Goal: Find specific page/section: Find specific page/section

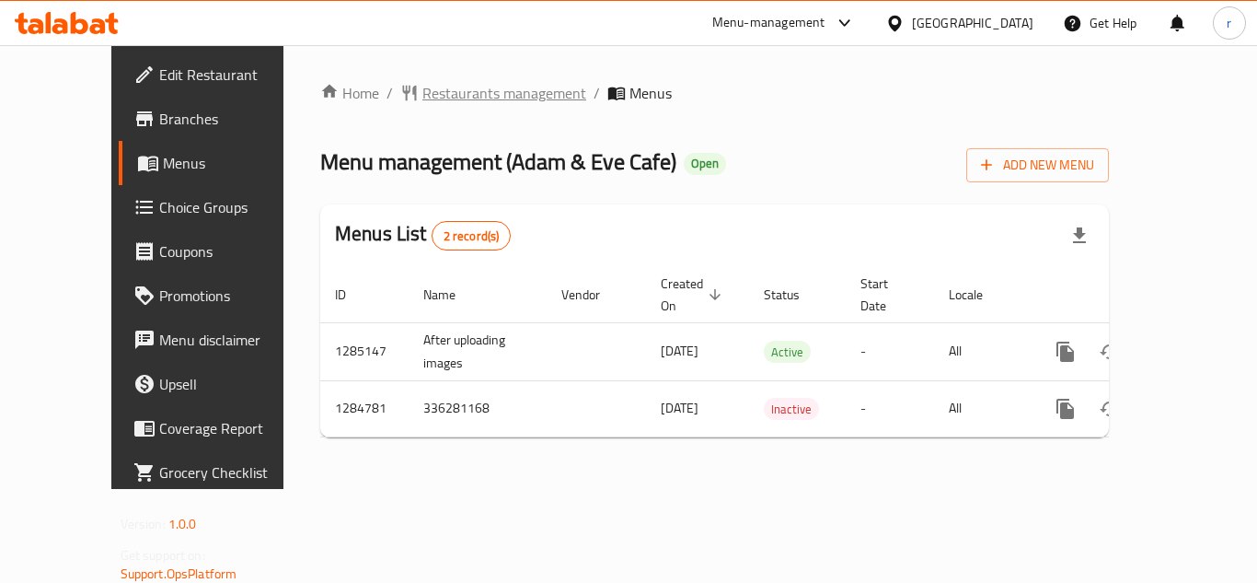
click at [427, 91] on span "Restaurants management" at bounding box center [504, 93] width 164 height 22
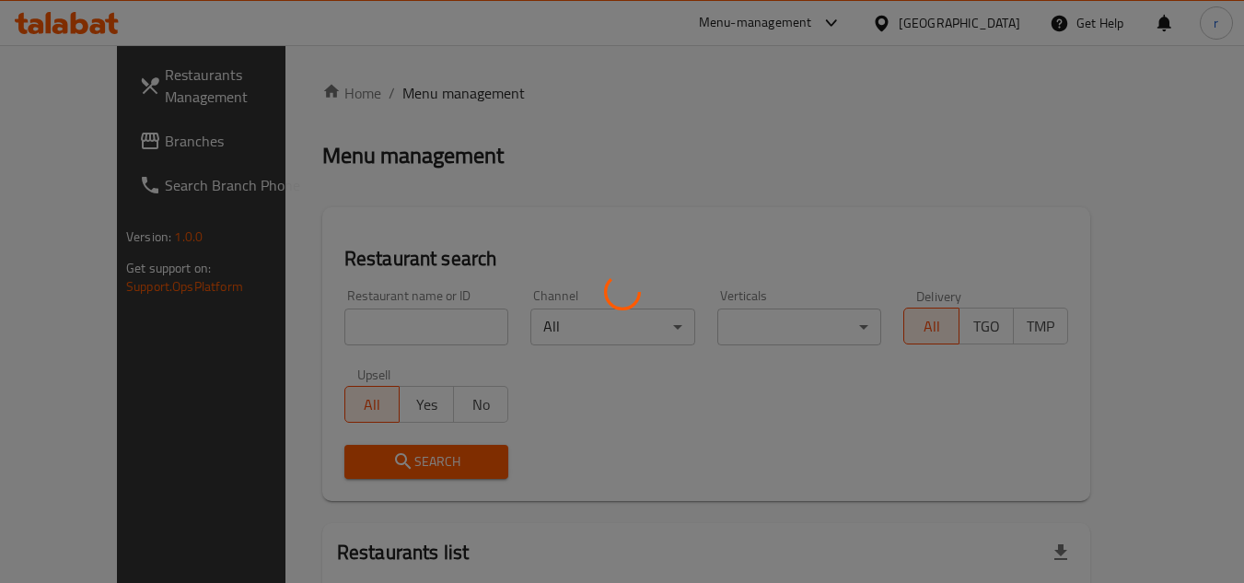
click at [329, 323] on div at bounding box center [622, 291] width 1244 height 583
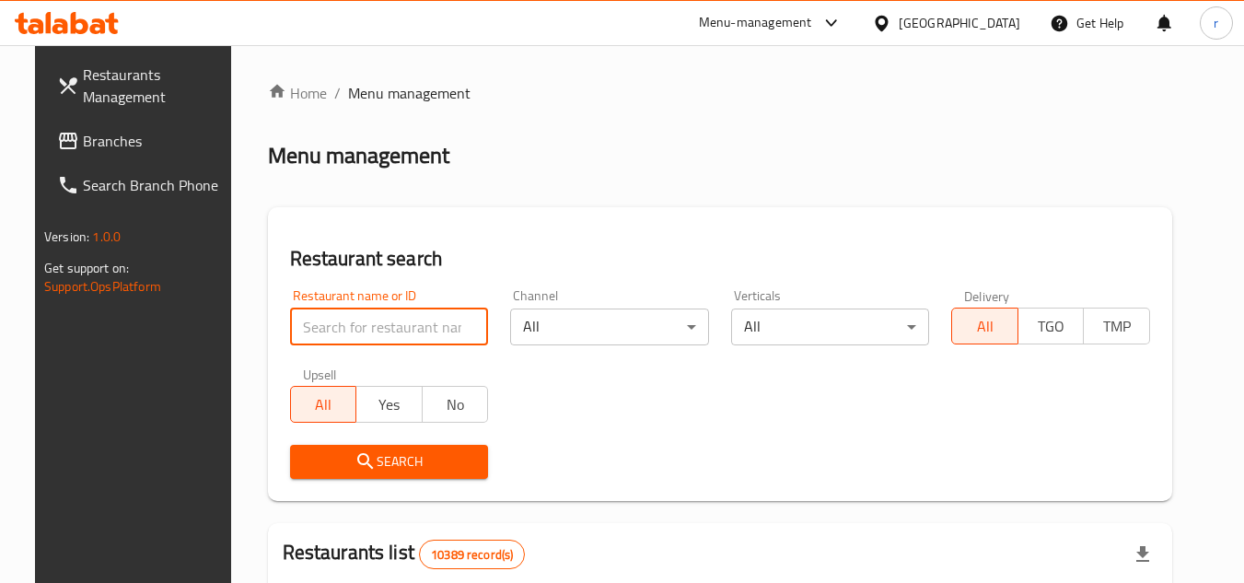
click at [329, 323] on input "search" at bounding box center [389, 326] width 199 height 37
paste input "695825"
type input "695825"
click at [354, 457] on icon "submit" at bounding box center [365, 461] width 22 height 22
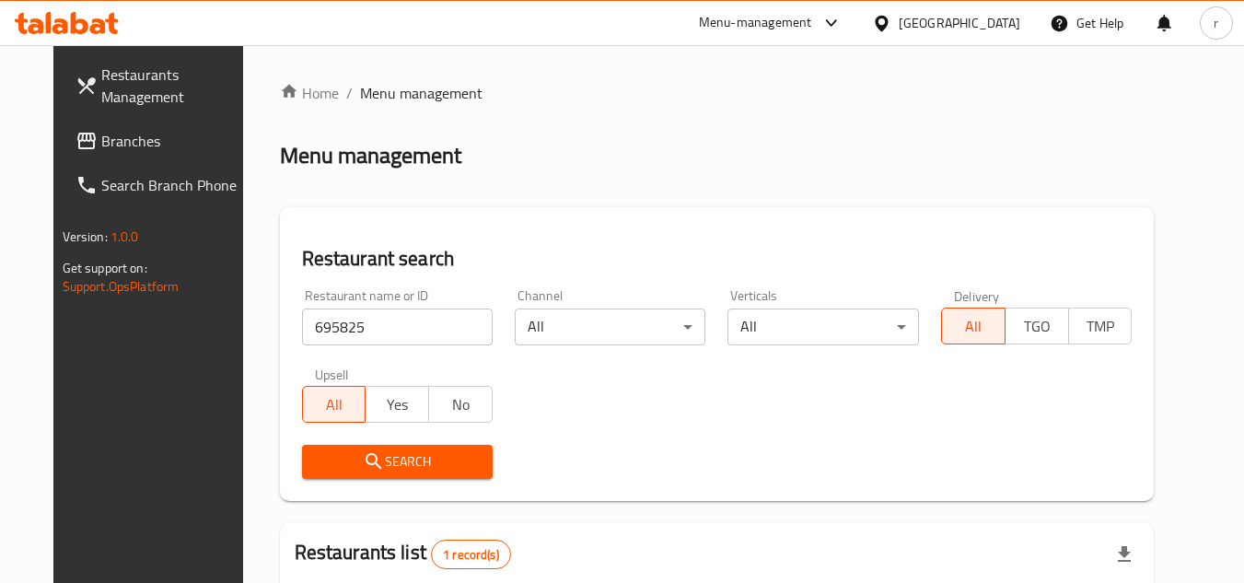
scroll to position [223, 0]
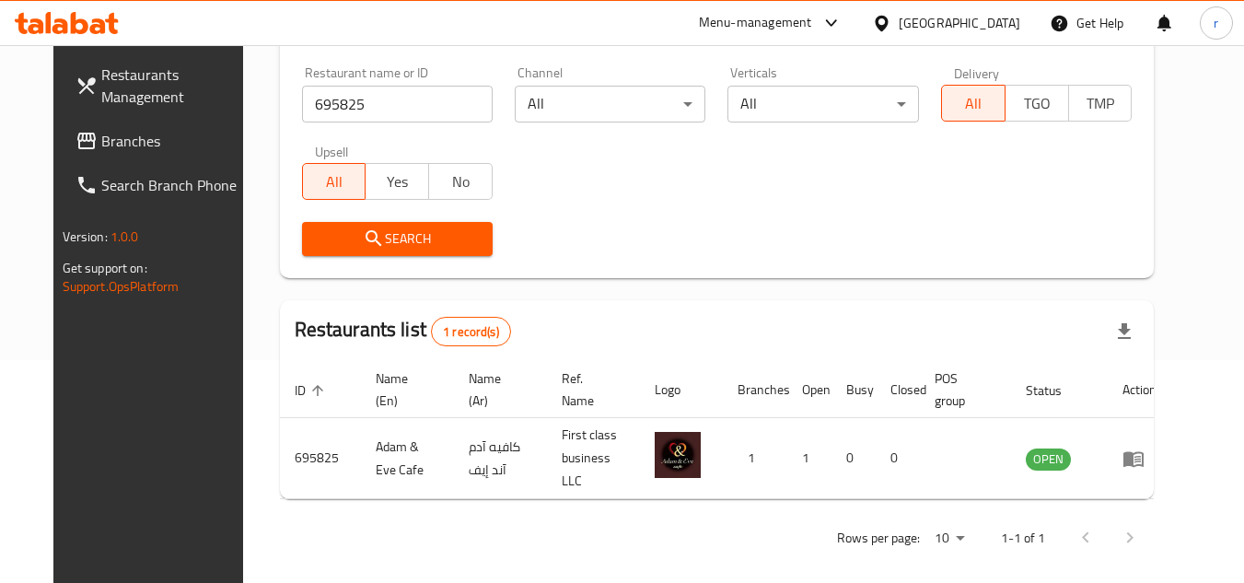
drag, startPoint x: 53, startPoint y: 142, endPoint x: 223, endPoint y: 138, distance: 169.4
click at [101, 142] on span "Branches" at bounding box center [173, 141] width 145 height 22
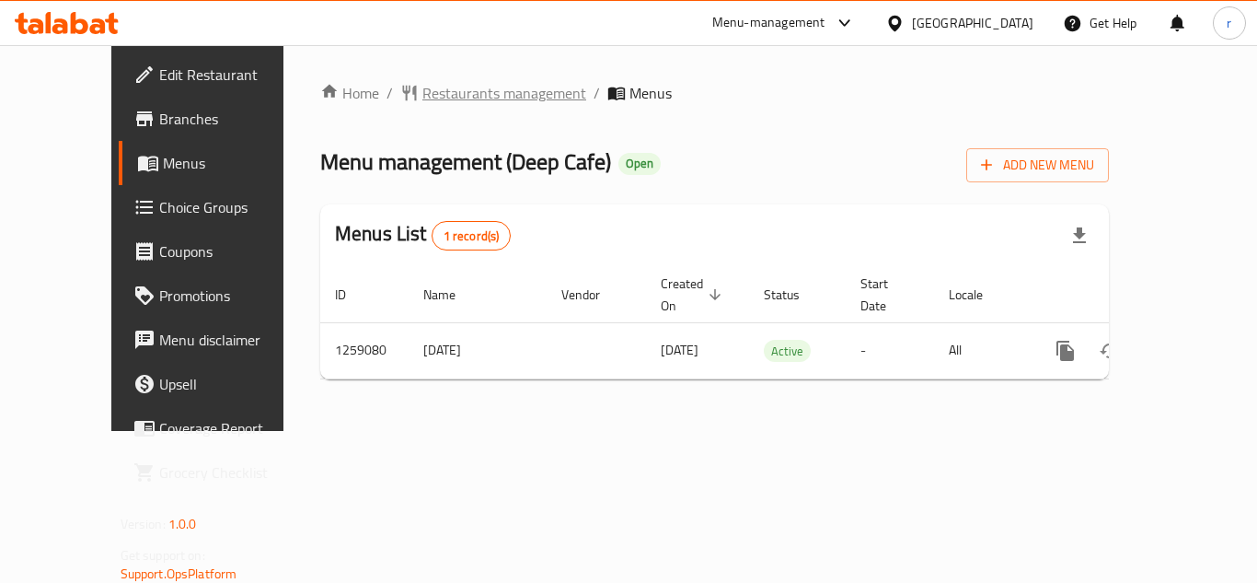
click at [445, 94] on span "Restaurants management" at bounding box center [504, 93] width 164 height 22
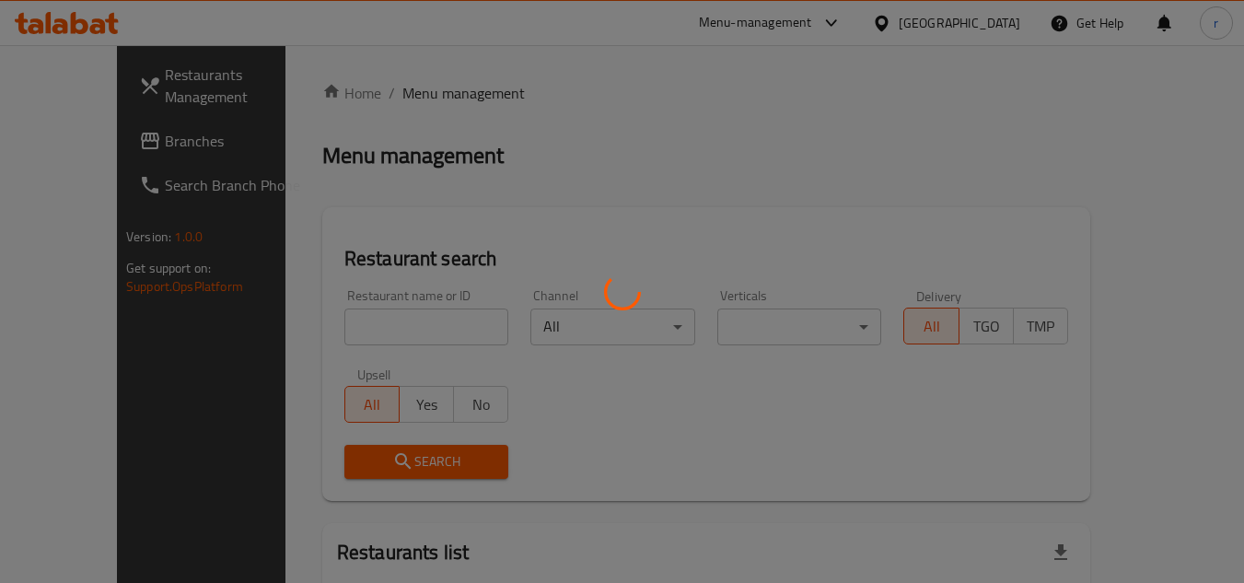
click at [351, 323] on div at bounding box center [622, 291] width 1244 height 583
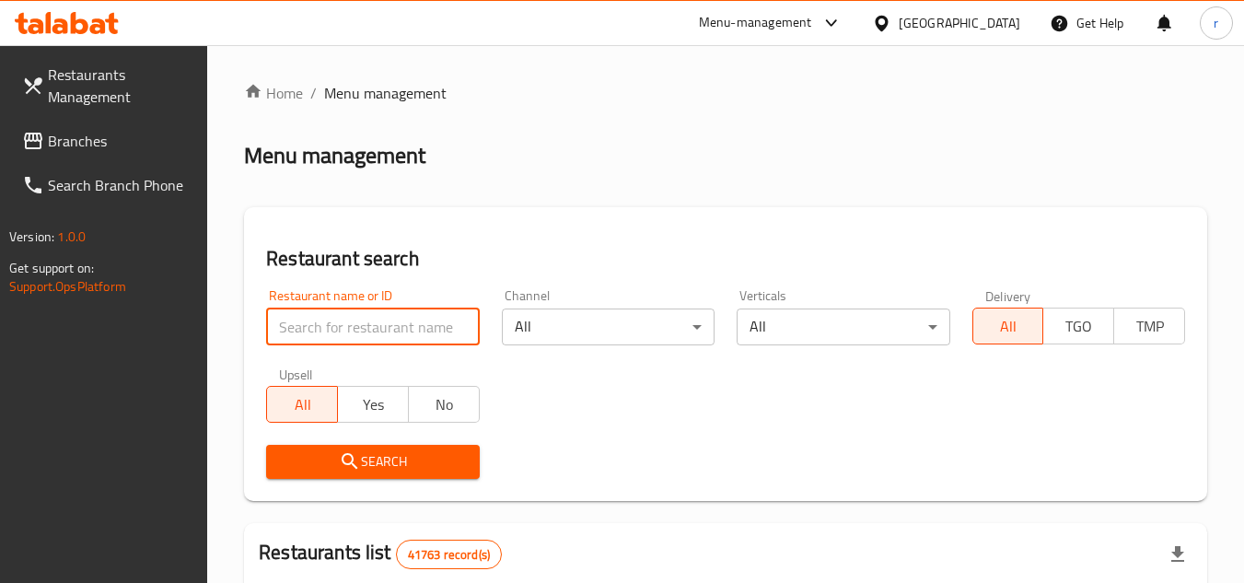
click at [351, 323] on input "search" at bounding box center [372, 326] width 213 height 37
paste input "684345"
type input "684345"
click at [373, 453] on span "Search" at bounding box center [372, 461] width 183 height 23
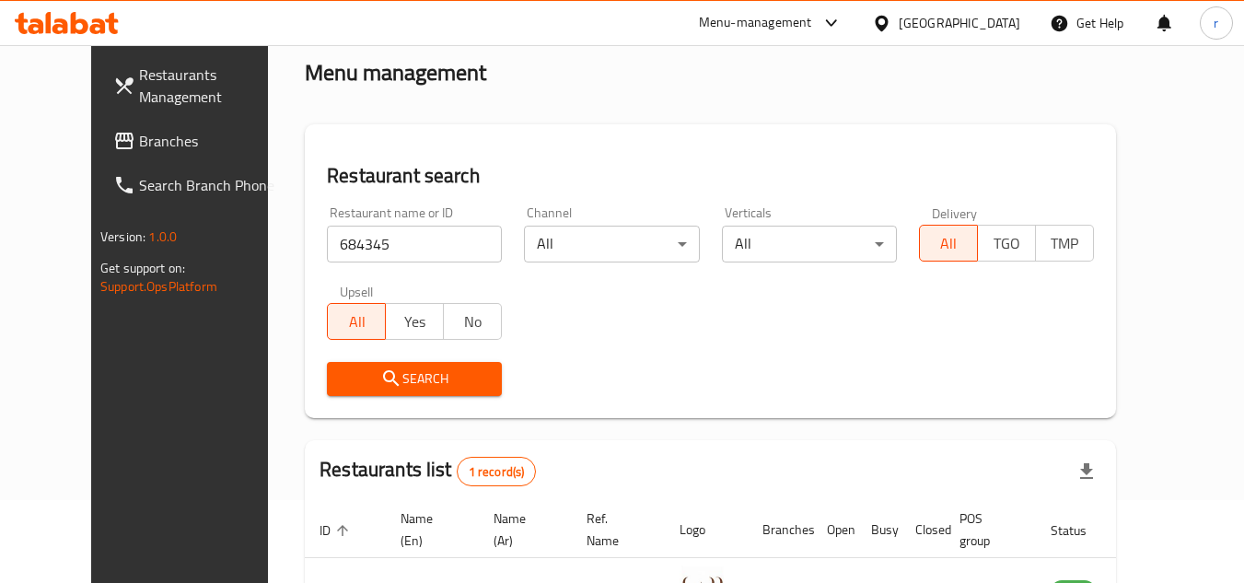
scroll to position [223, 0]
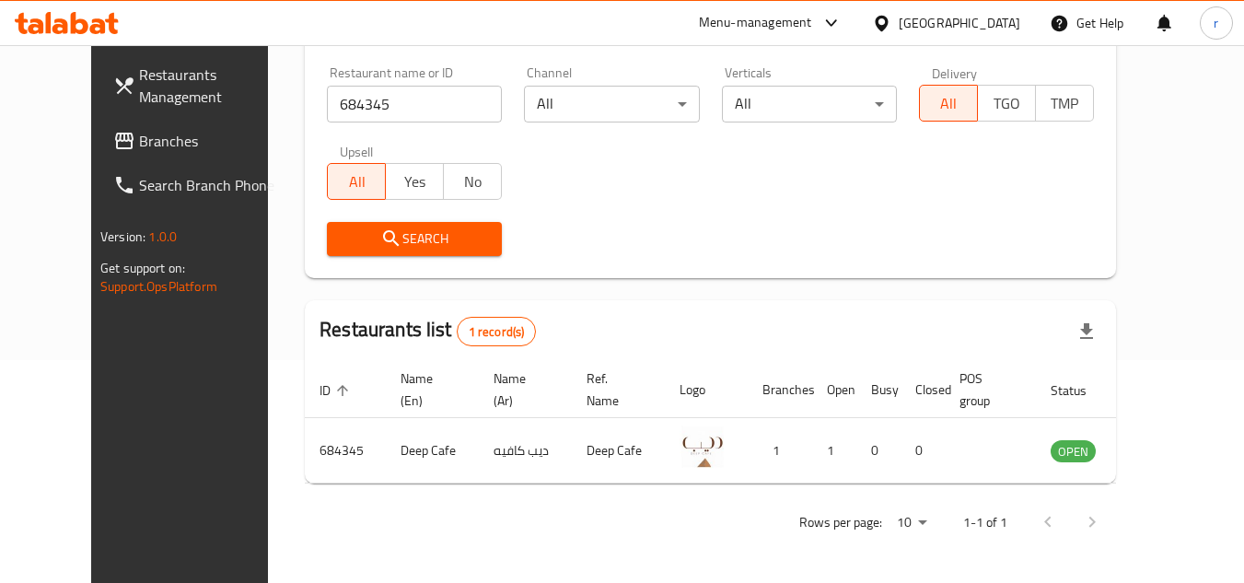
click at [139, 151] on span "Branches" at bounding box center [211, 141] width 145 height 22
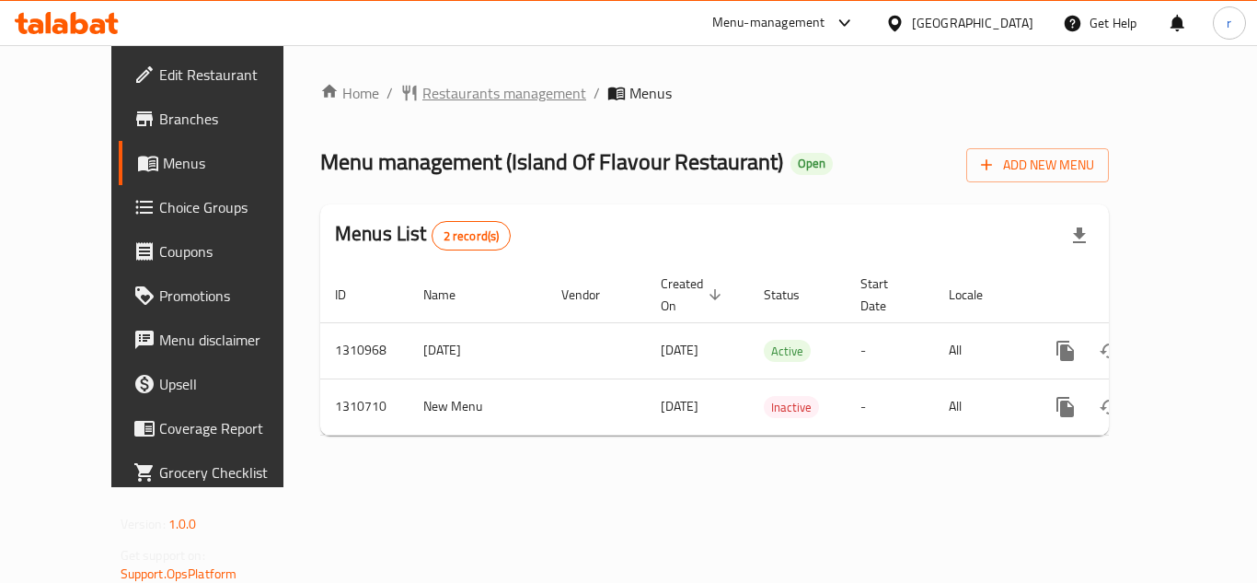
click at [425, 91] on span "Restaurants management" at bounding box center [504, 93] width 164 height 22
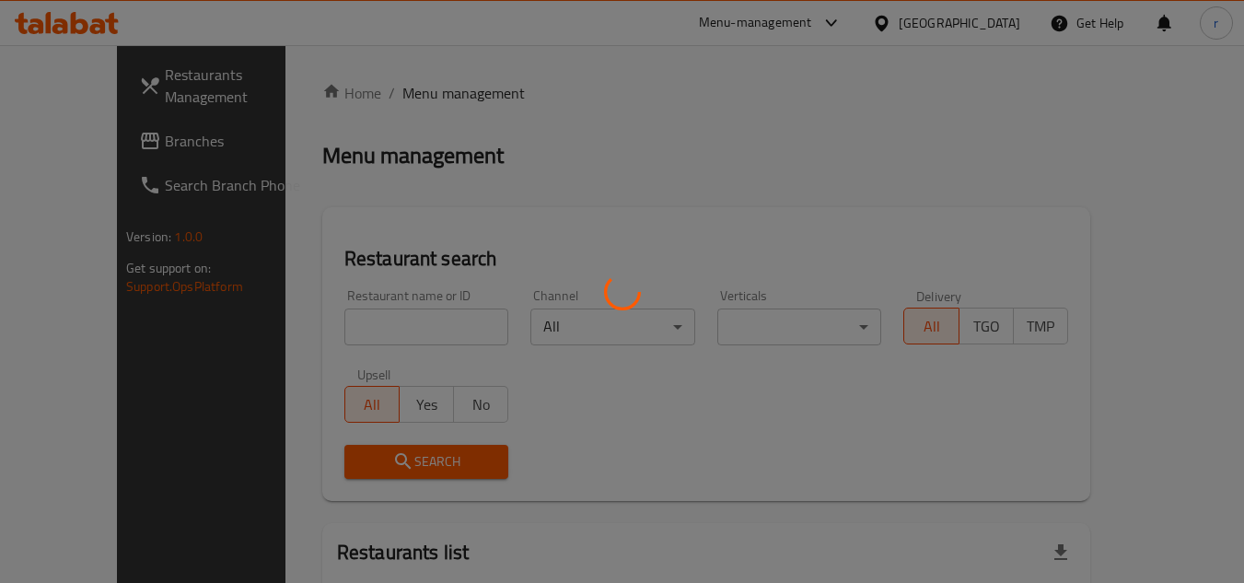
click at [337, 339] on div at bounding box center [622, 291] width 1244 height 583
click at [342, 323] on div at bounding box center [622, 291] width 1244 height 583
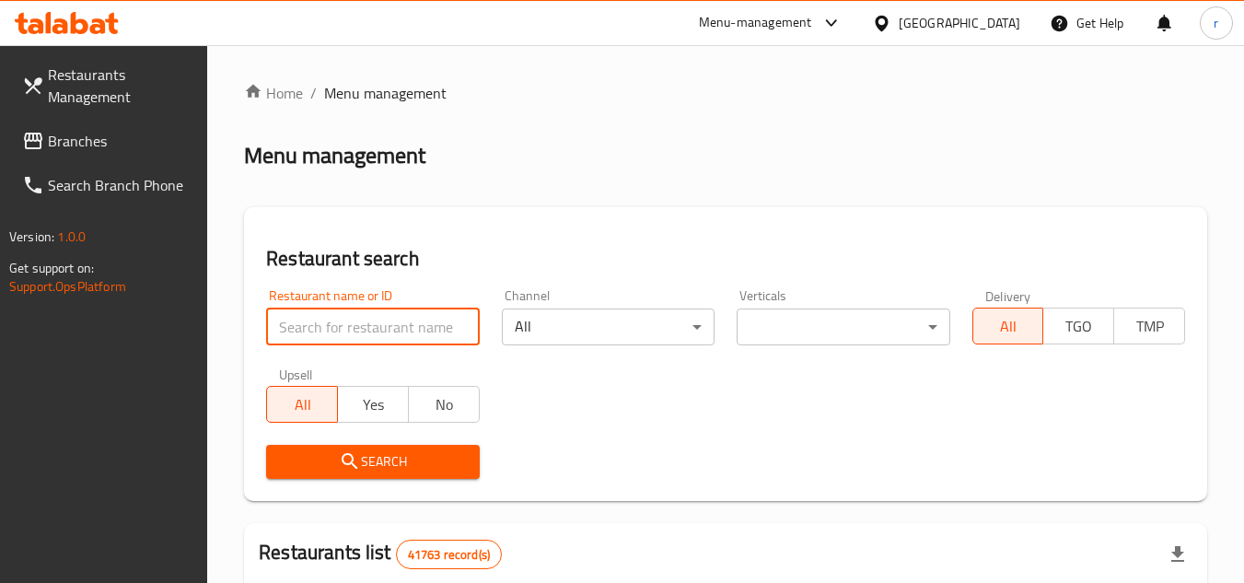
click at [342, 323] on input "search" at bounding box center [372, 326] width 213 height 37
paste input "705584"
type input "705584"
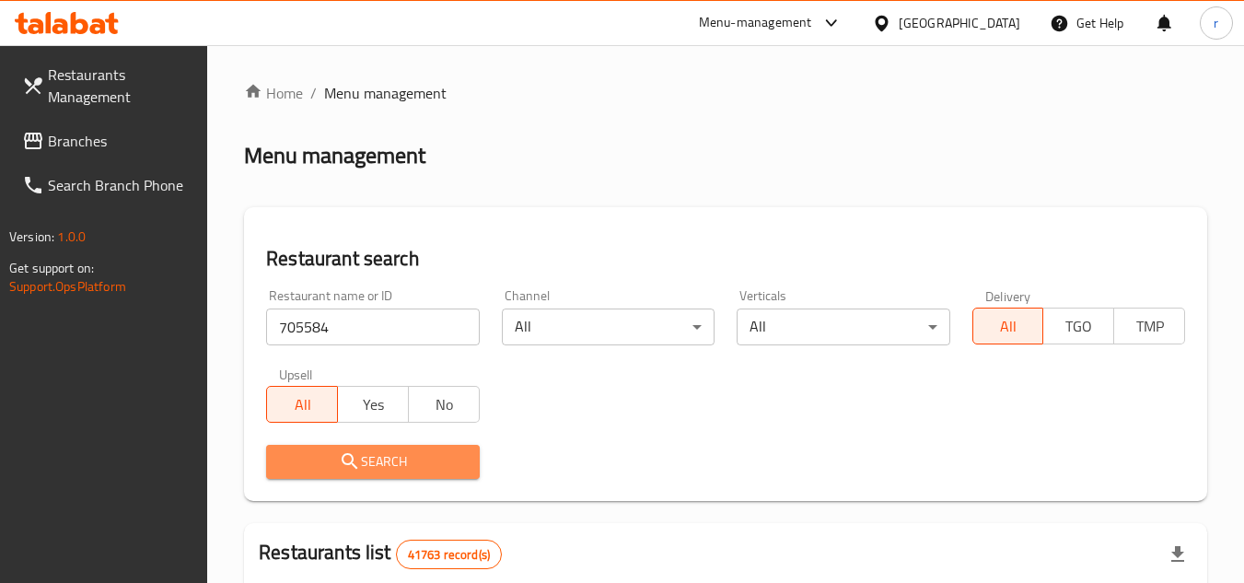
click at [356, 461] on icon "submit" at bounding box center [350, 461] width 22 height 22
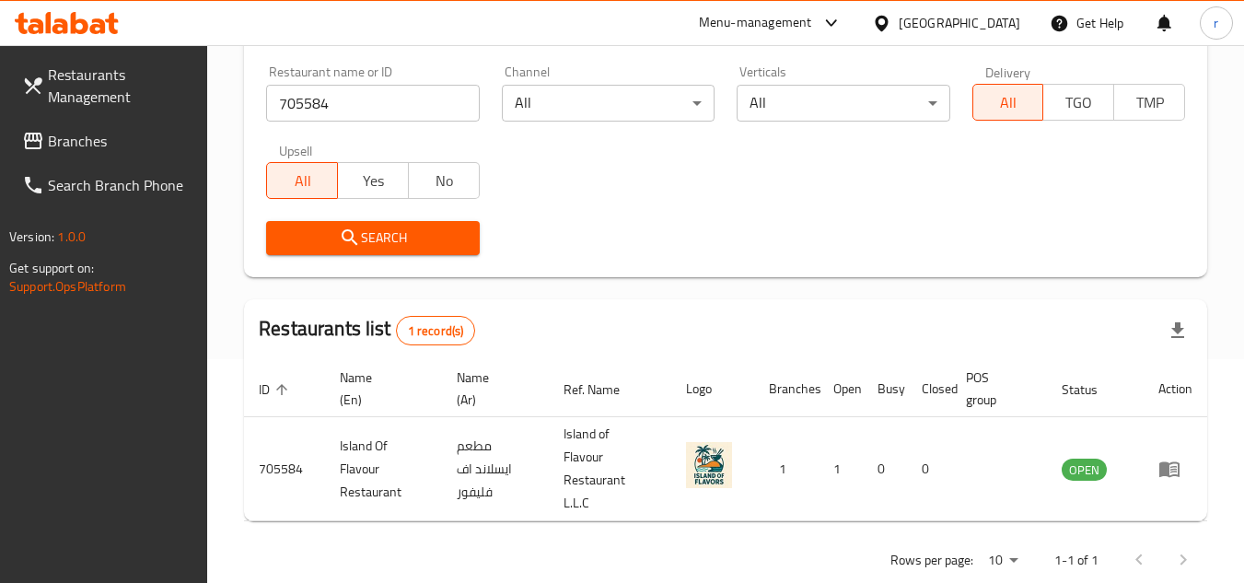
scroll to position [261, 0]
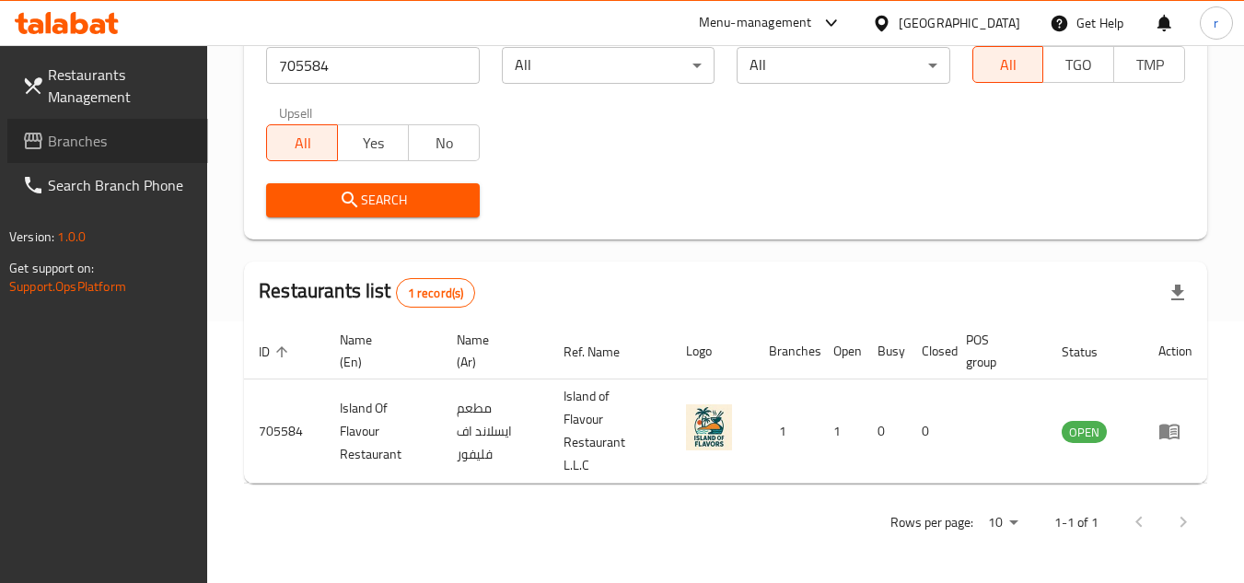
click at [55, 131] on span "Branches" at bounding box center [120, 141] width 145 height 22
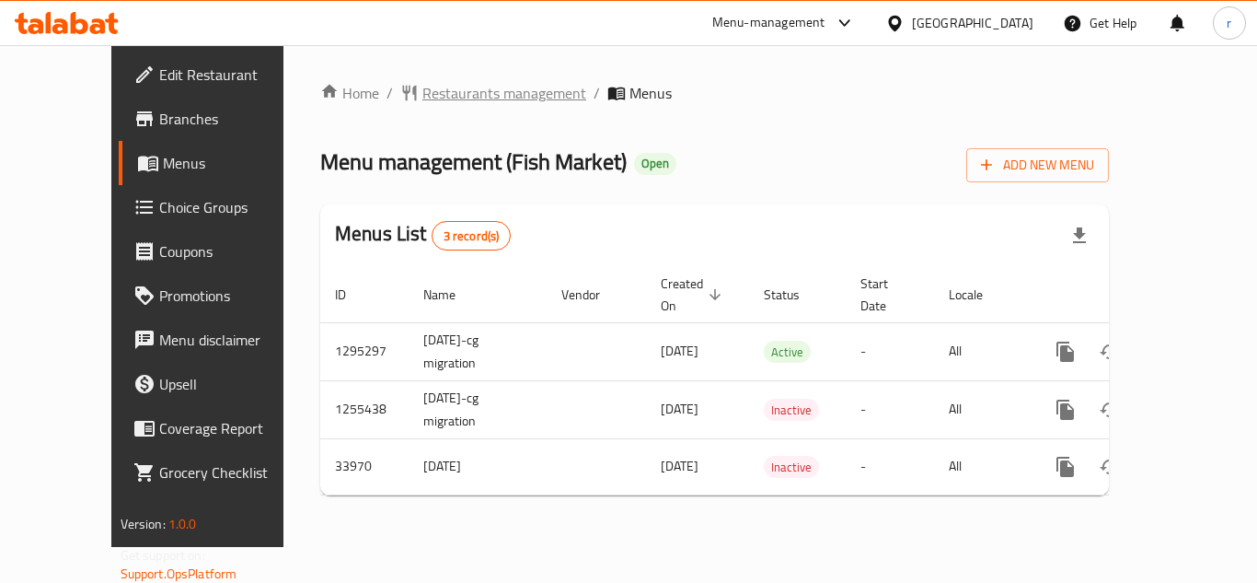
click at [460, 88] on span "Restaurants management" at bounding box center [504, 93] width 164 height 22
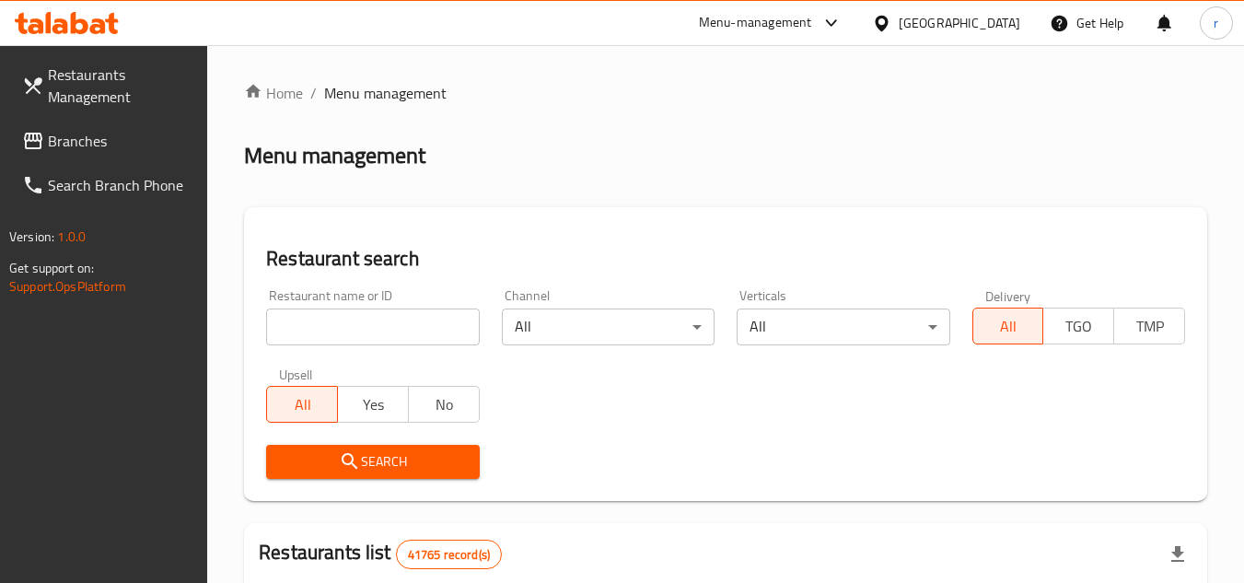
click at [376, 323] on input "search" at bounding box center [372, 326] width 213 height 37
paste input "17506"
type input "17506"
click at [392, 464] on span "Search" at bounding box center [372, 461] width 183 height 23
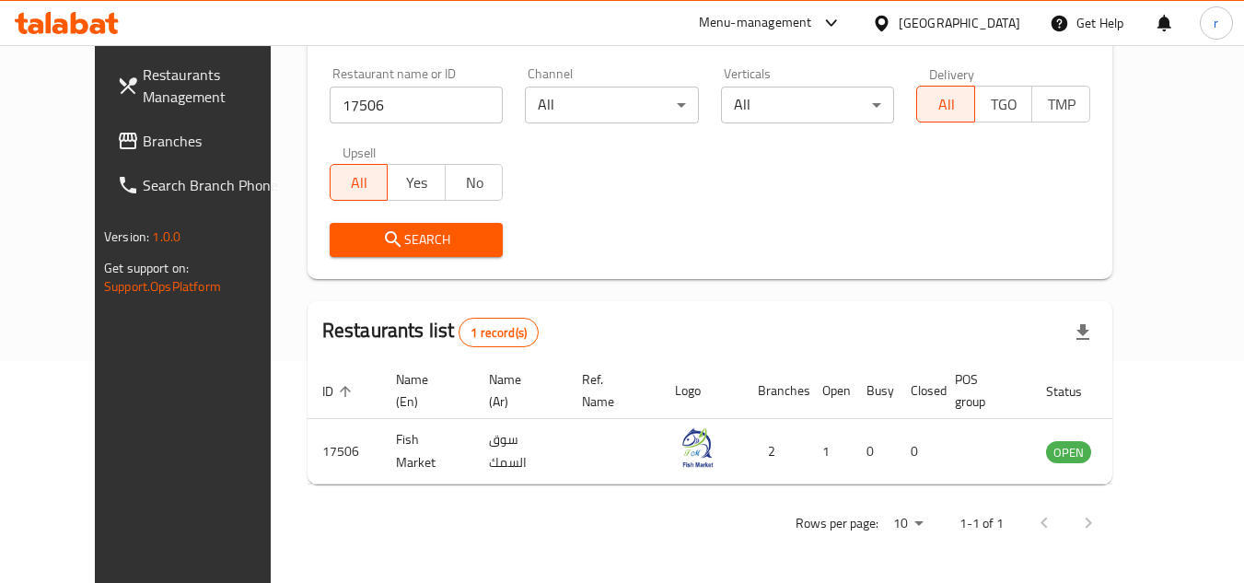
scroll to position [223, 0]
click at [143, 144] on span "Branches" at bounding box center [215, 141] width 145 height 22
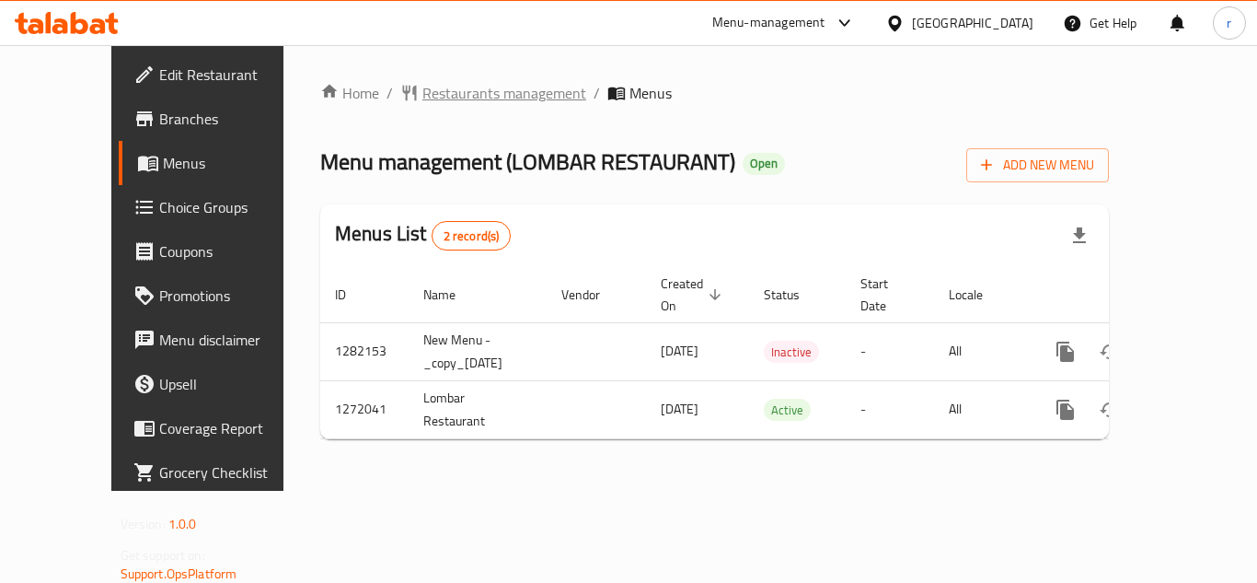
click at [457, 99] on span "Restaurants management" at bounding box center [504, 93] width 164 height 22
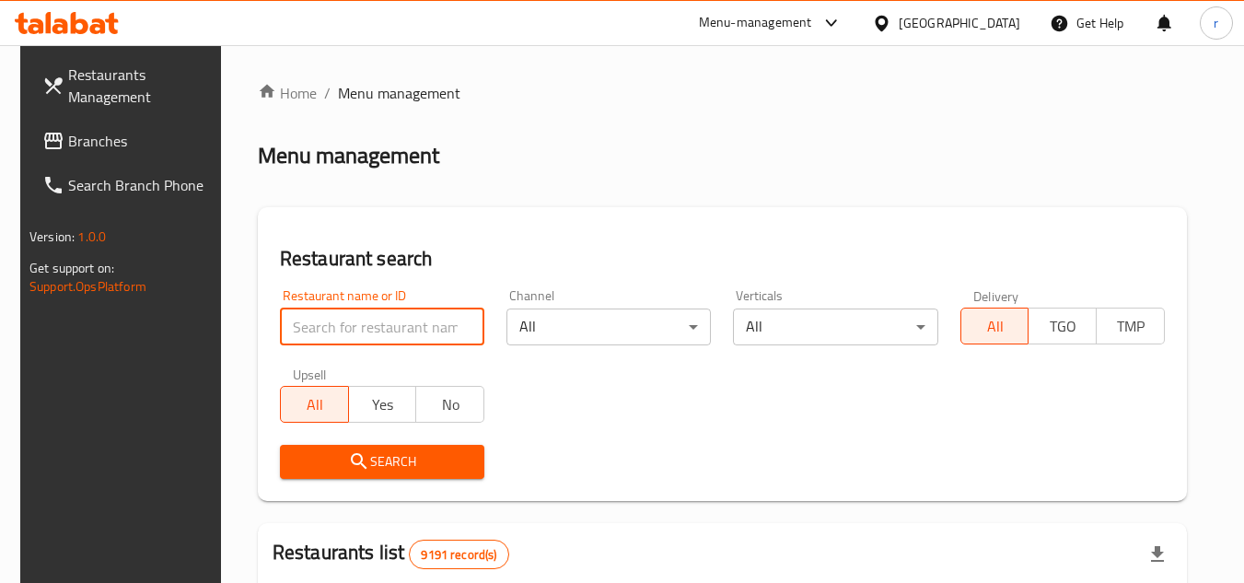
click at [398, 314] on input "search" at bounding box center [382, 326] width 204 height 37
paste input "690086"
type input "690086"
click at [366, 458] on span "Search" at bounding box center [382, 461] width 175 height 23
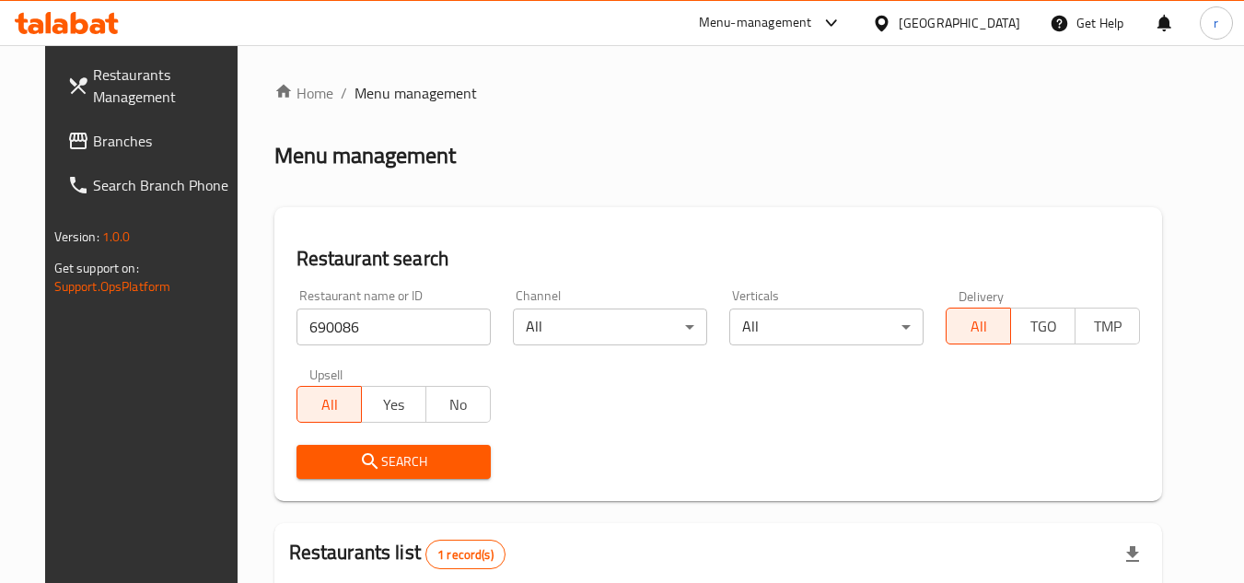
scroll to position [223, 0]
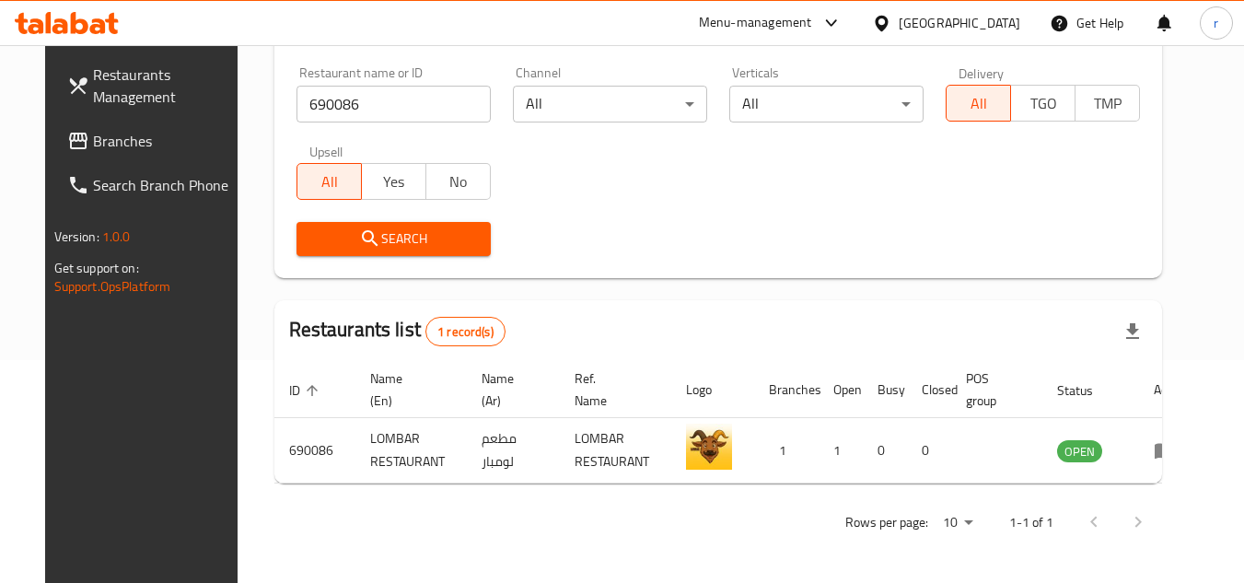
click at [93, 152] on span "Branches" at bounding box center [165, 141] width 145 height 22
